Goal: Task Accomplishment & Management: Manage account settings

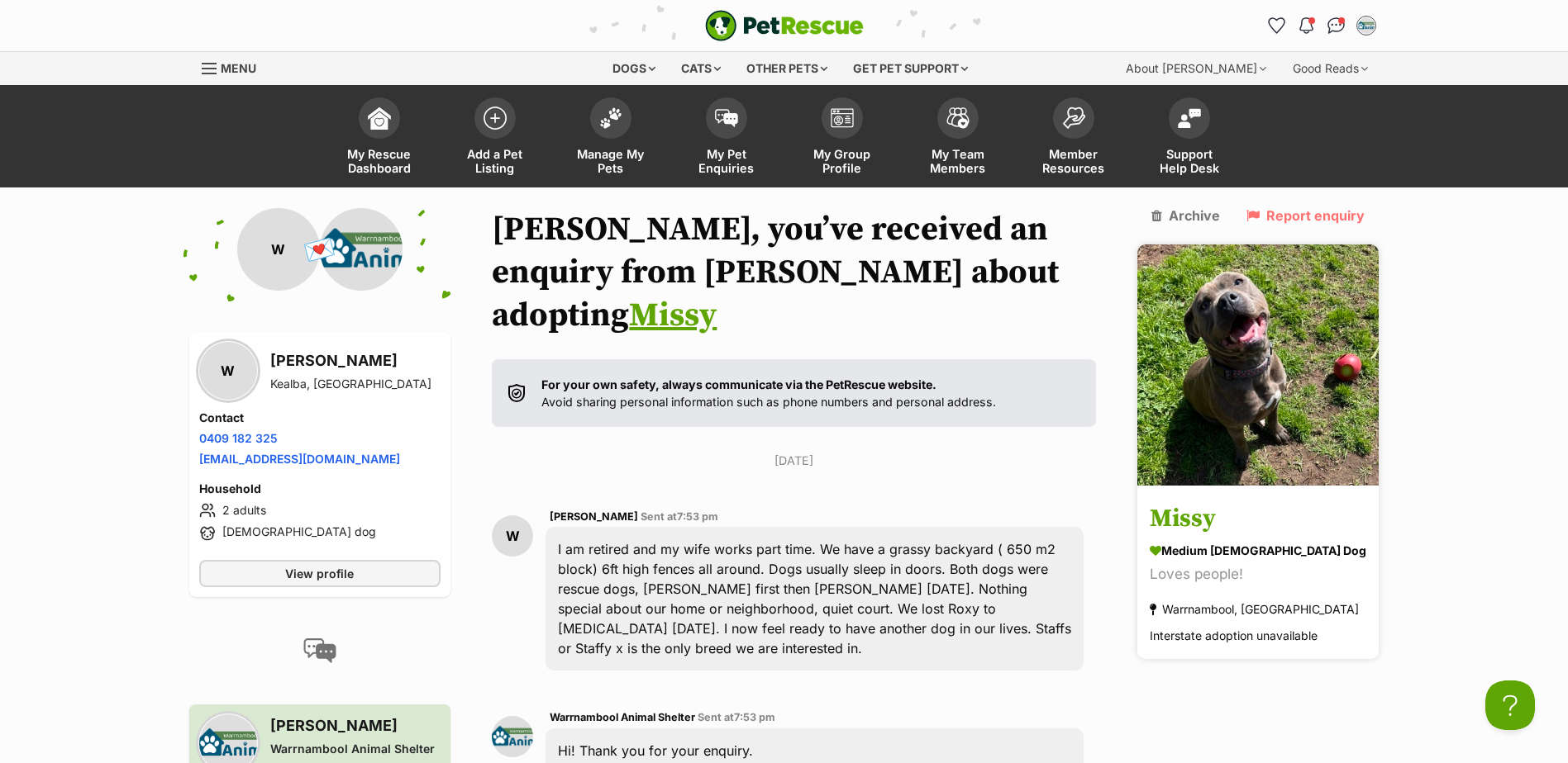
click at [1228, 501] on h3 "Missy" at bounding box center [1257, 520] width 216 height 37
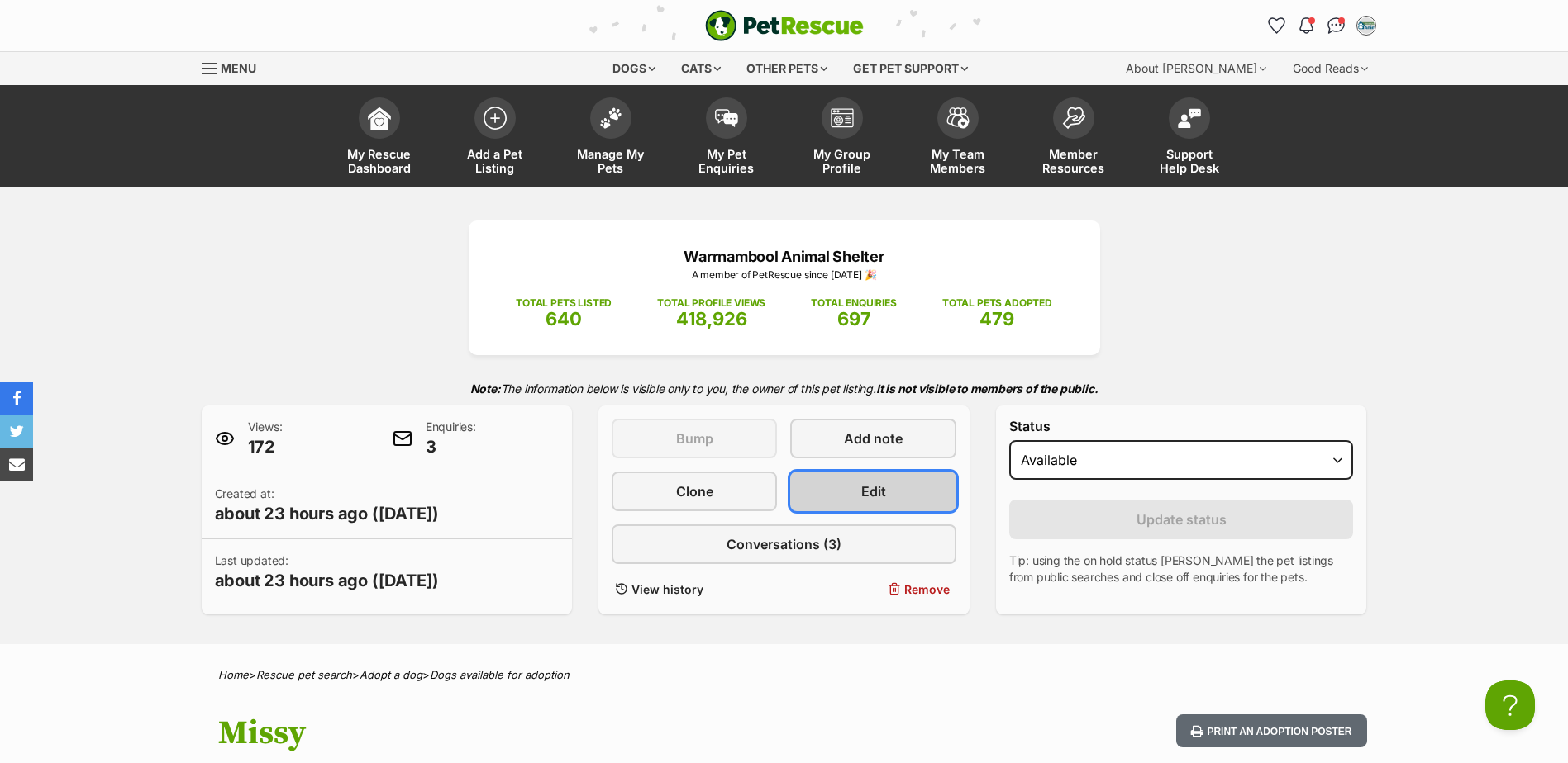
click at [911, 483] on link "Edit" at bounding box center [873, 491] width 166 height 39
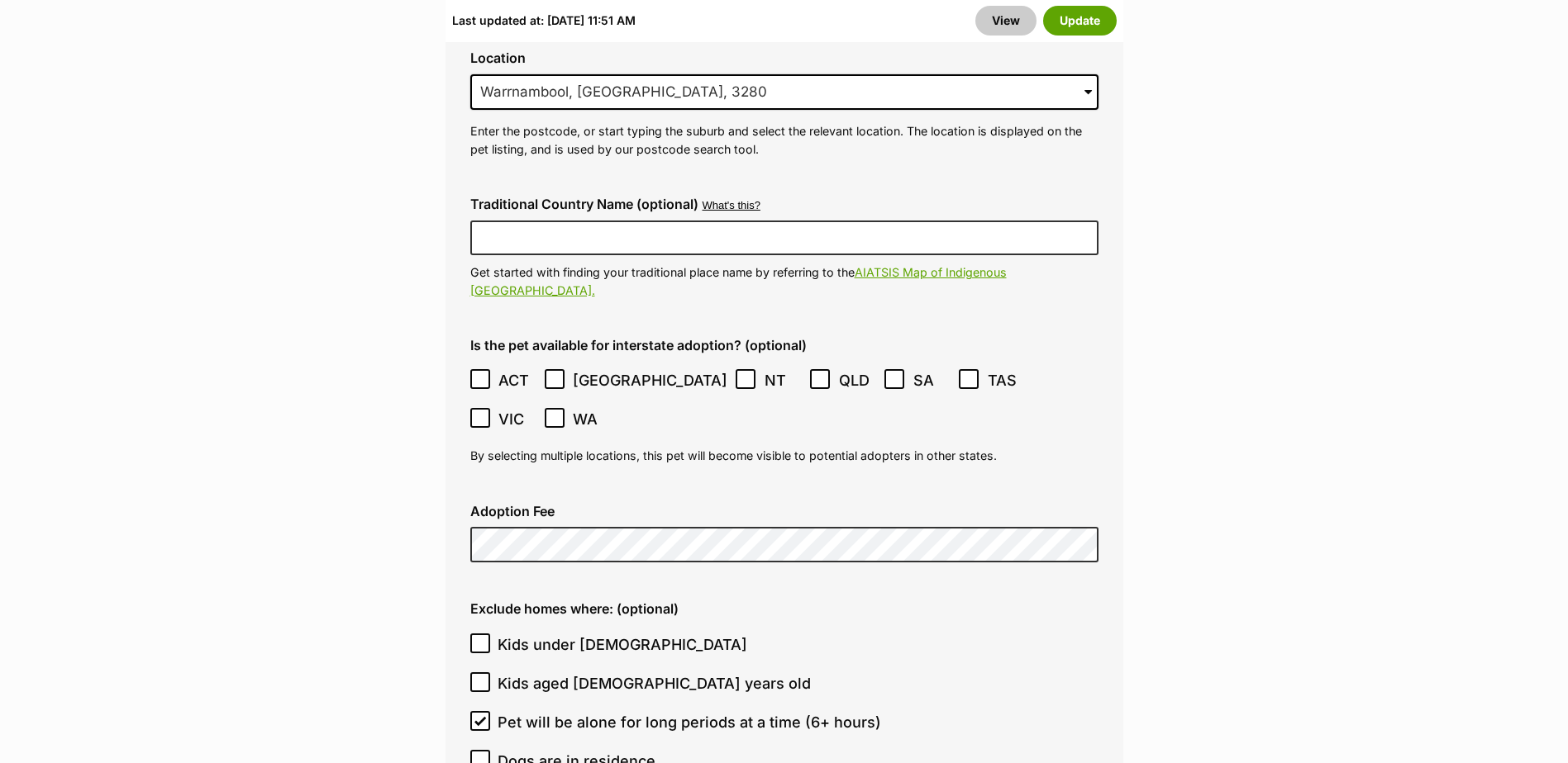
scroll to position [4460, 0]
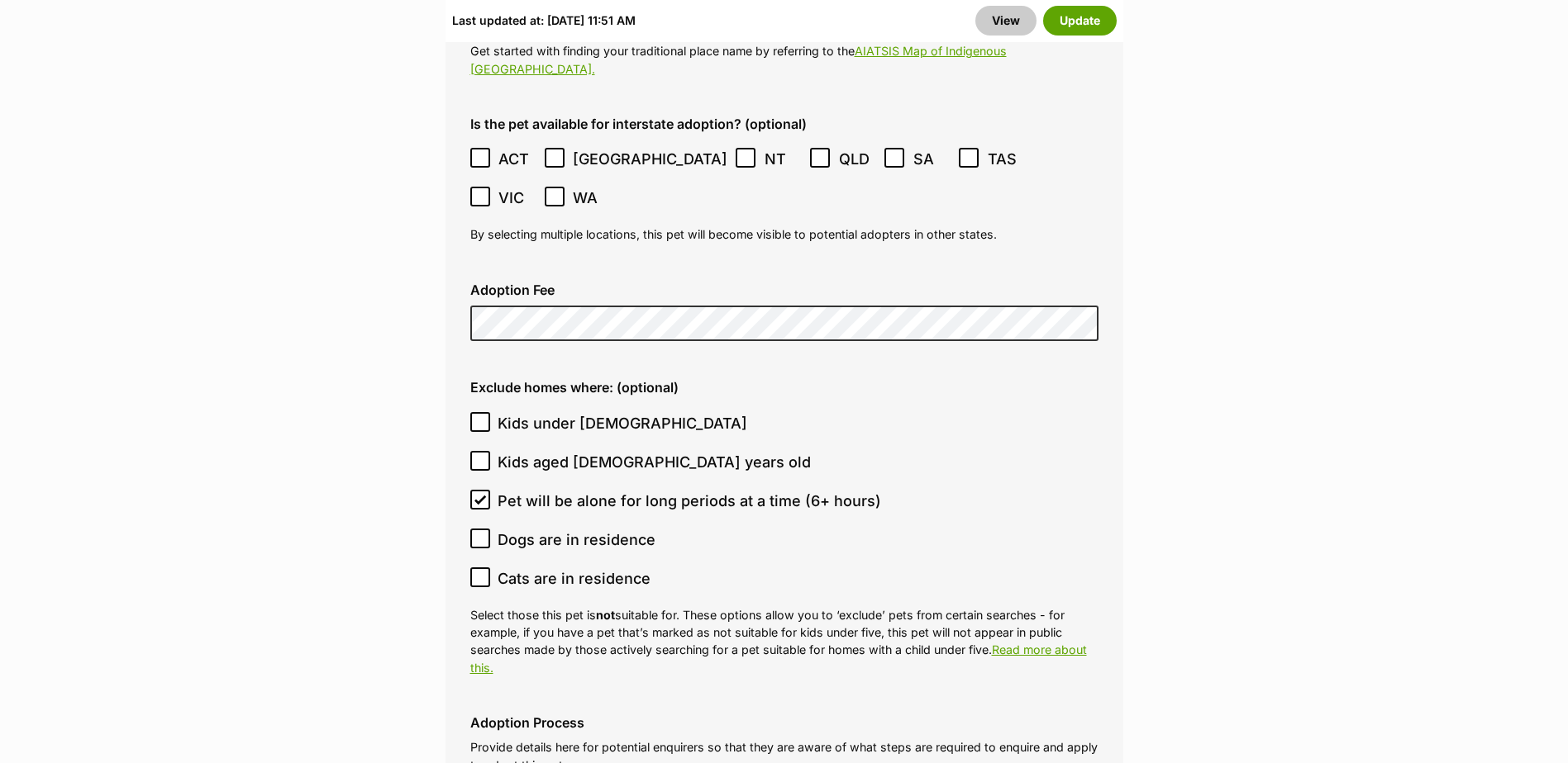
click at [481, 573] on icon at bounding box center [480, 577] width 10 height 7
click at [481, 568] on input "Cats are in residence" at bounding box center [480, 577] width 20 height 20
checkbox input "true"
click at [1079, 17] on button "Update" at bounding box center [1080, 21] width 74 height 30
